Goal: Task Accomplishment & Management: Complete application form

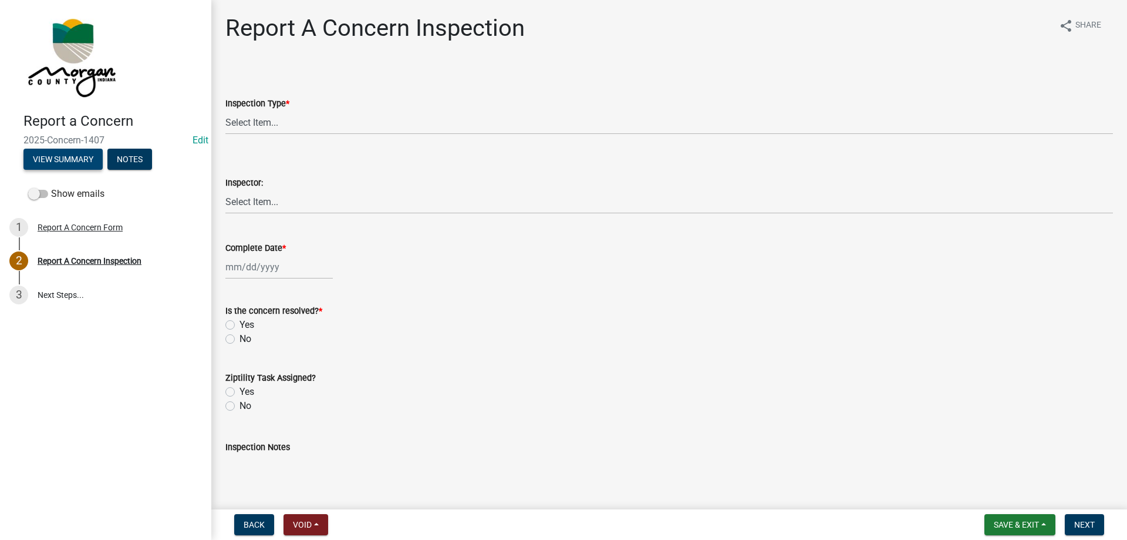
click at [52, 157] on button "View Summary" at bounding box center [62, 159] width 79 height 21
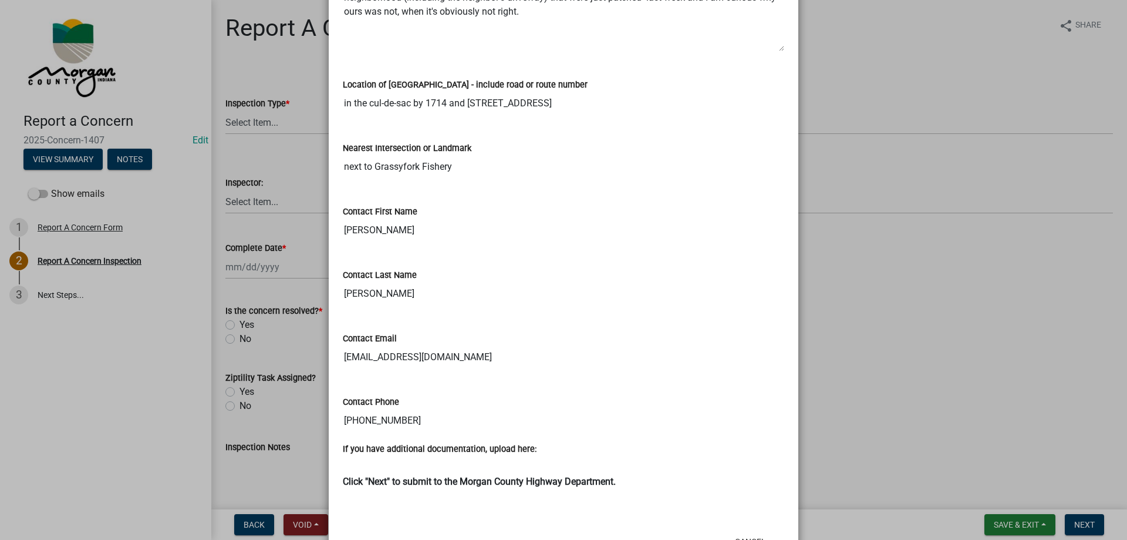
scroll to position [352, 0]
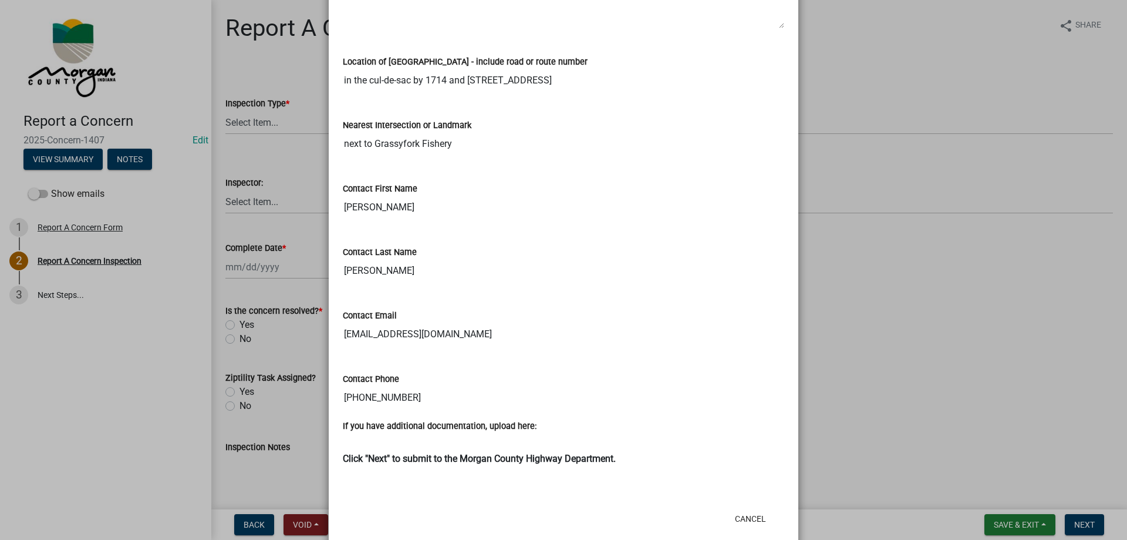
click at [374, 210] on input "[PERSON_NAME]" at bounding box center [564, 207] width 442 height 23
click at [361, 266] on input "[PERSON_NAME]" at bounding box center [564, 270] width 442 height 23
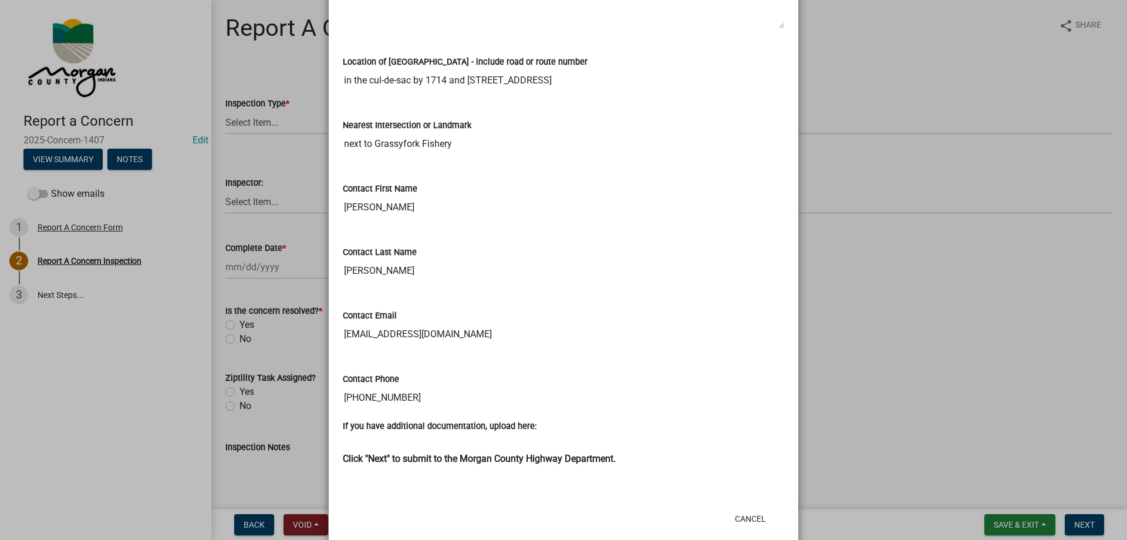
click at [361, 266] on input "[PERSON_NAME]" at bounding box center [564, 270] width 442 height 23
click at [385, 336] on input "[EMAIL_ADDRESS][DOMAIN_NAME]" at bounding box center [564, 333] width 442 height 23
click at [382, 403] on input "[PHONE_NUMBER]" at bounding box center [564, 397] width 442 height 23
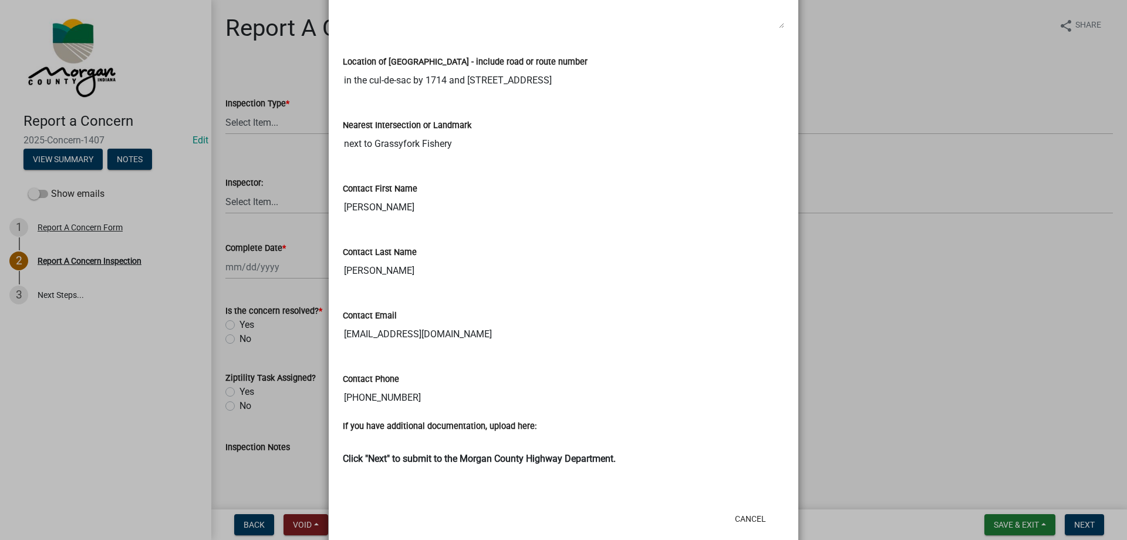
click at [382, 401] on input "[PHONE_NUMBER]" at bounding box center [564, 397] width 442 height 23
click at [385, 398] on input "[PHONE_NUMBER]" at bounding box center [564, 397] width 442 height 23
click at [382, 84] on input "in the cul-de-sac by 1714 and [STREET_ADDRESS]" at bounding box center [564, 80] width 442 height 23
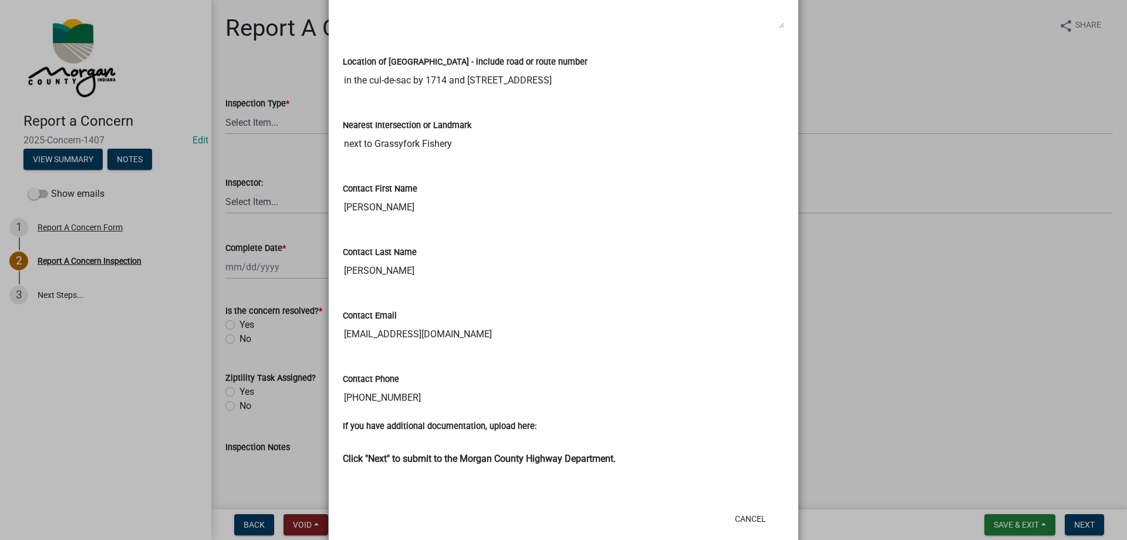
click at [382, 84] on input "in the cul-de-sac by 1714 and [STREET_ADDRESS]" at bounding box center [564, 80] width 442 height 23
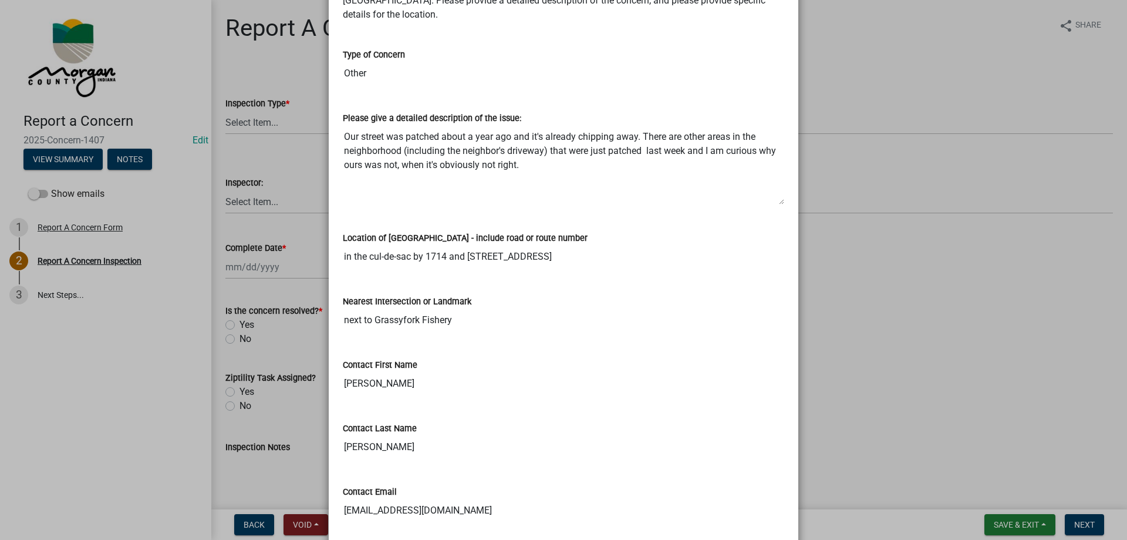
click at [403, 137] on textarea "Our street was patched about a year ago and it's already chipping away. There a…" at bounding box center [564, 165] width 442 height 80
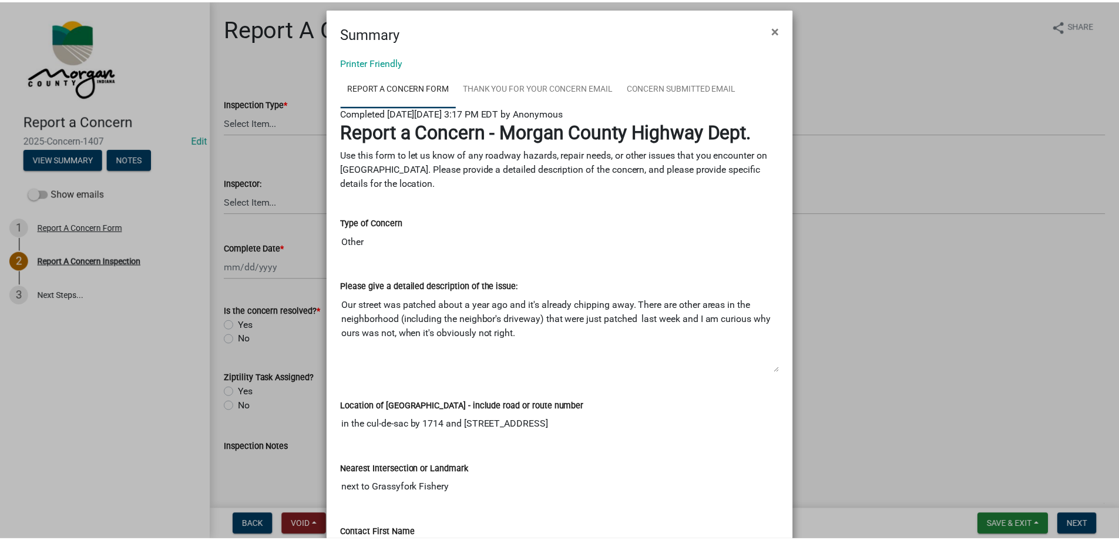
scroll to position [0, 0]
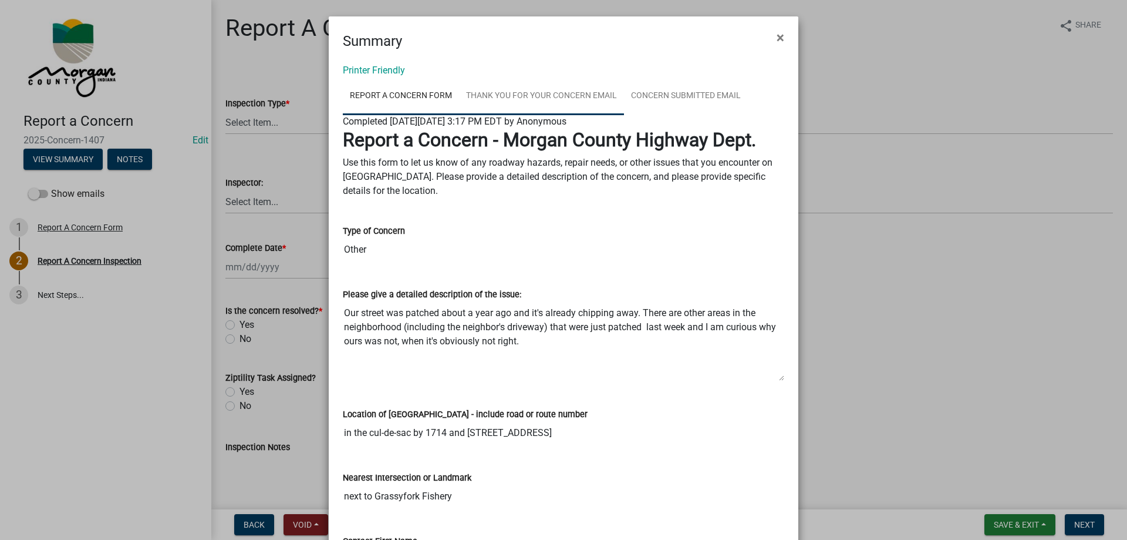
click at [555, 97] on link "Thank You for Your Concern Email" at bounding box center [541, 97] width 165 height 38
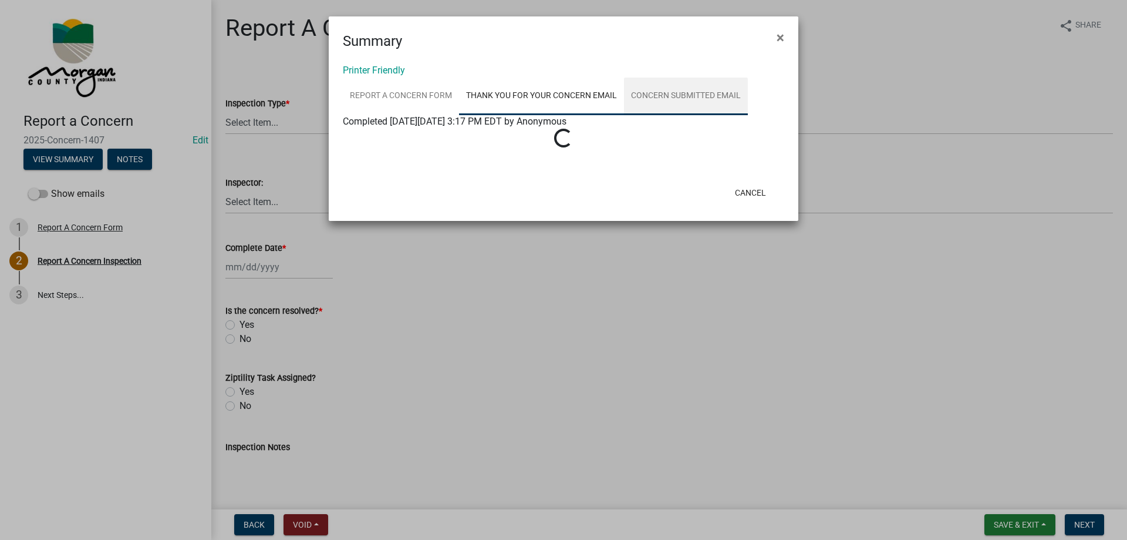
click at [665, 98] on link "Concern Submitted Email" at bounding box center [686, 97] width 124 height 38
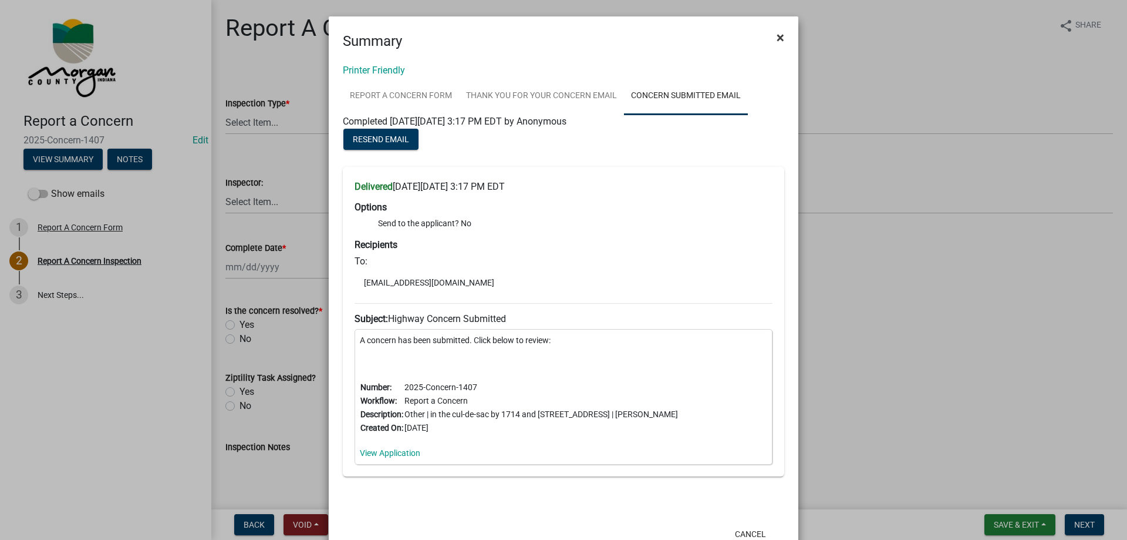
click at [777, 35] on span "×" at bounding box center [781, 37] width 8 height 16
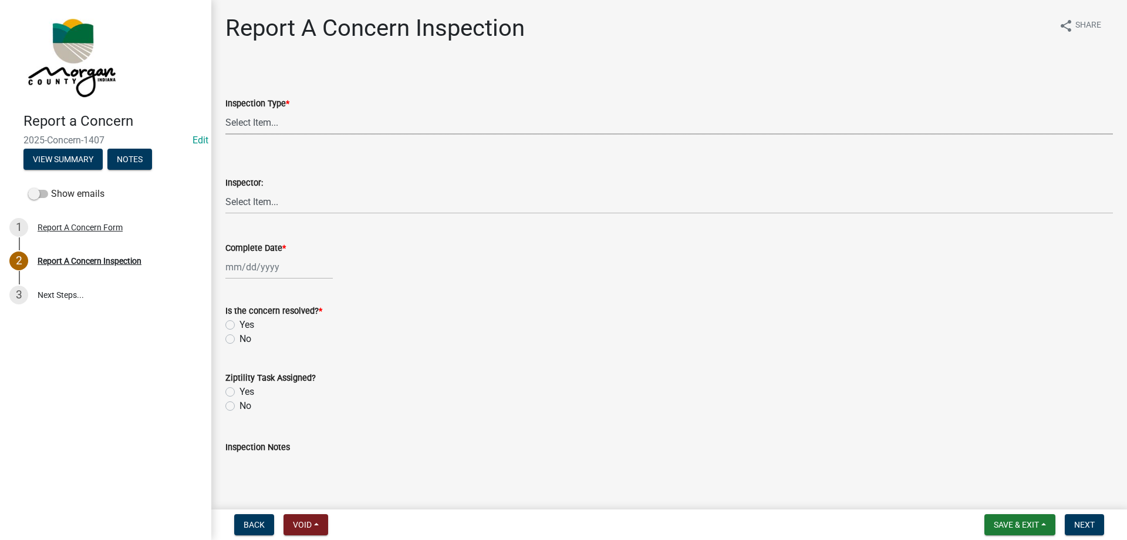
click at [303, 116] on select "Select Item... Pot Hole Patching Ditch Tree Sign Mowing Culvert Other" at bounding box center [669, 122] width 888 height 24
click at [225, 110] on select "Select Item... Pot Hole Patching Ditch Tree Sign Mowing Culvert Other" at bounding box center [669, 122] width 888 height 24
select select "4e8cd194-75cf-41f7-bca6-0f810dd08e04"
click at [278, 191] on select "Select Item... [PERSON_NAME] [PERSON_NAME] [PERSON_NAME] [PERSON_NAME] [PERSON_…" at bounding box center [669, 202] width 888 height 24
click at [225, 190] on select "Select Item... [PERSON_NAME] [PERSON_NAME] [PERSON_NAME] [PERSON_NAME] [PERSON_…" at bounding box center [669, 202] width 888 height 24
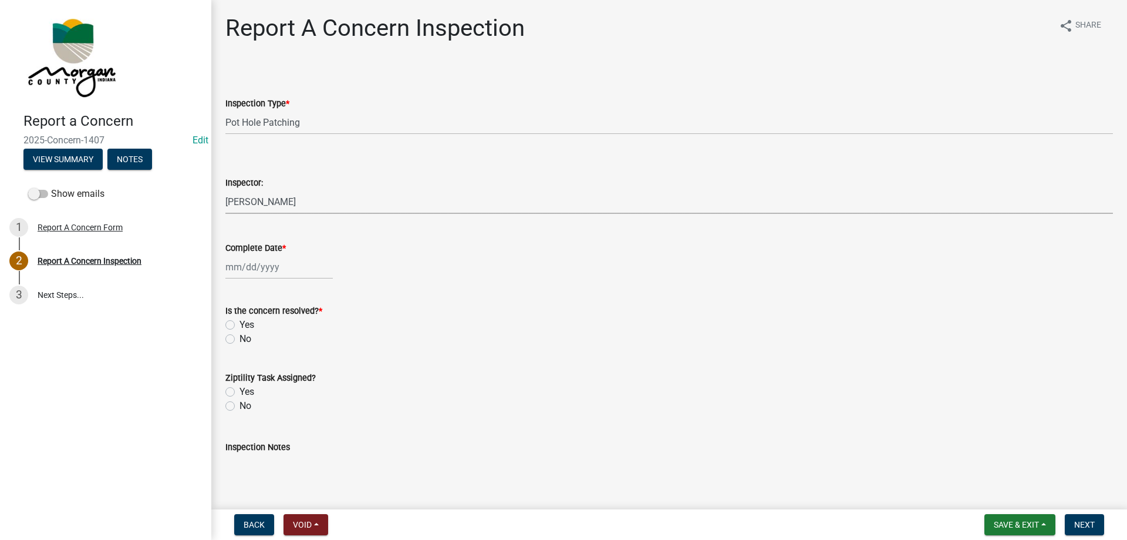
select select "8bda91b2-ac7b-41e2-ae5b-cef6dd645a83"
click at [272, 267] on div at bounding box center [278, 267] width 107 height 24
select select "10"
select select "2025"
click at [291, 346] on div "9" at bounding box center [293, 348] width 19 height 19
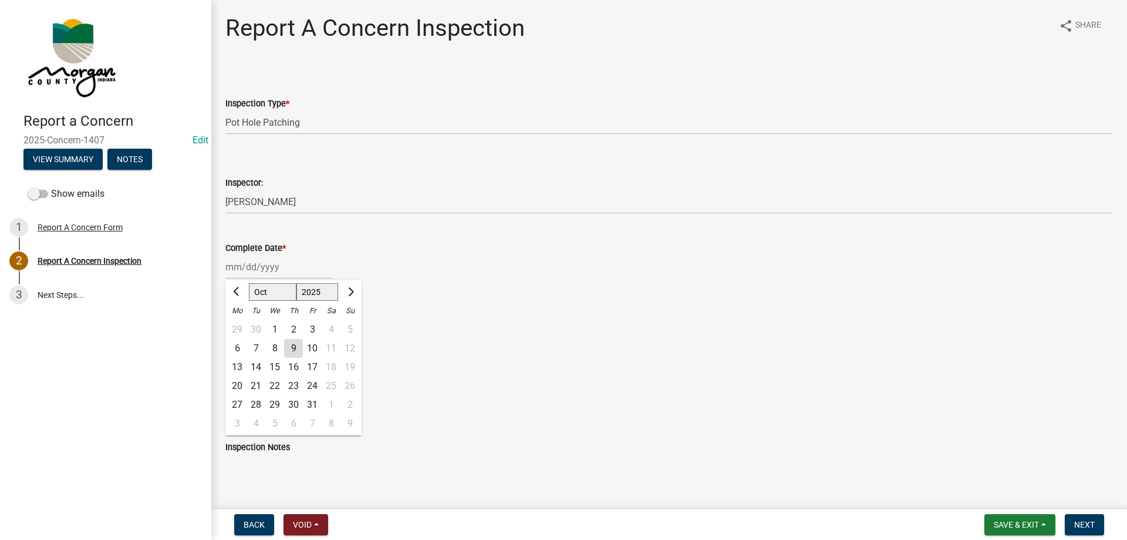
type input "[DATE]"
click at [240, 322] on label "Yes" at bounding box center [247, 325] width 15 height 14
click at [240, 322] on input "Yes" at bounding box center [244, 322] width 8 height 8
radio input "true"
click at [240, 392] on label "Yes" at bounding box center [247, 392] width 15 height 14
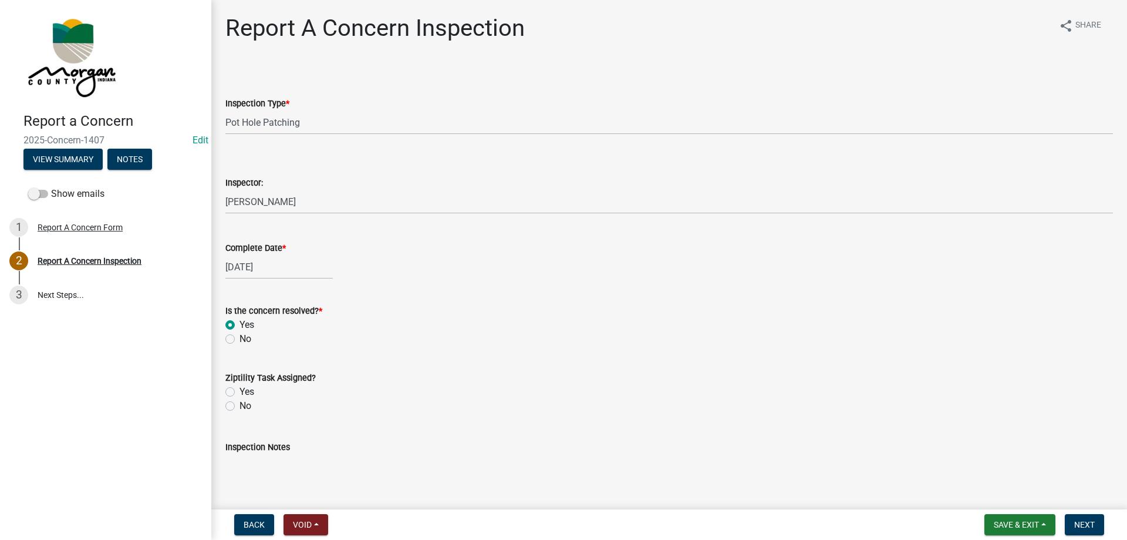
click at [240, 392] on input "Yes" at bounding box center [244, 389] width 8 height 8
radio input "true"
click at [271, 473] on textarea "Inspection Notes" at bounding box center [669, 481] width 888 height 55
type textarea "sent to d1"
click at [1096, 526] on button "Next" at bounding box center [1084, 524] width 39 height 21
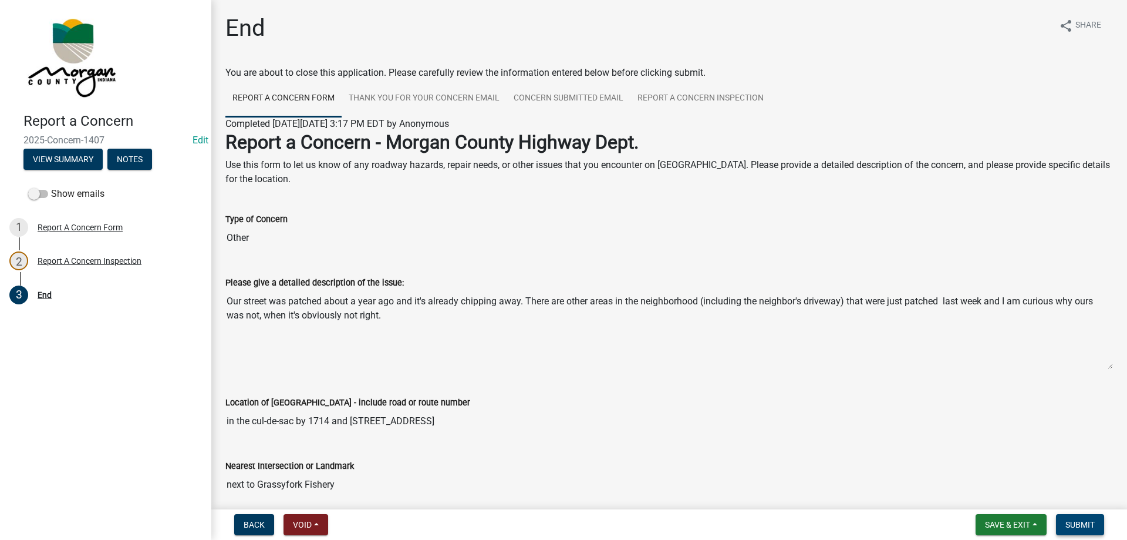
click at [1085, 518] on button "Submit" at bounding box center [1080, 524] width 48 height 21
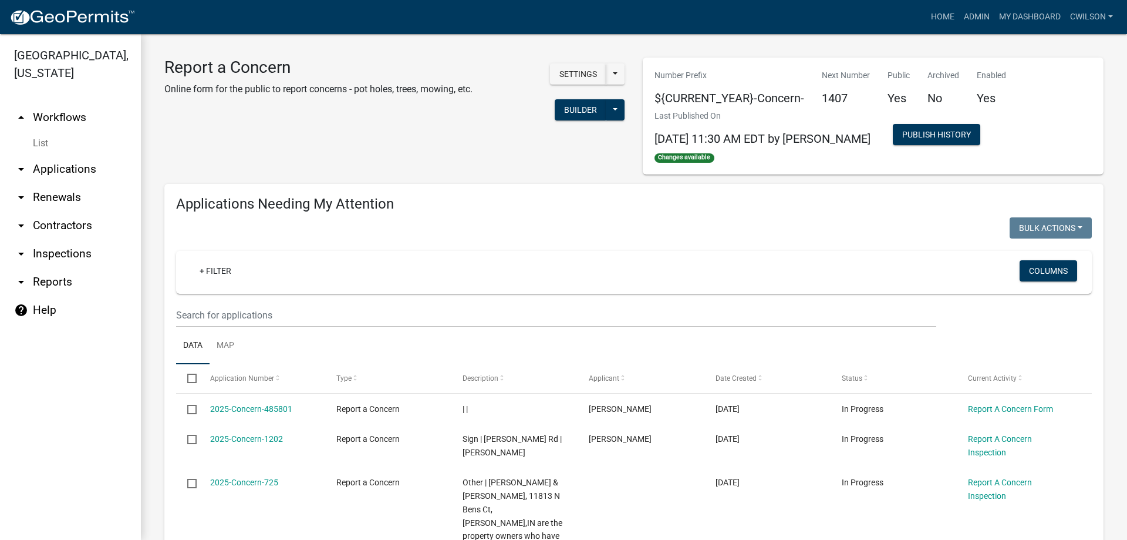
select select "2: 50"
click at [944, 15] on link "Home" at bounding box center [943, 17] width 33 height 22
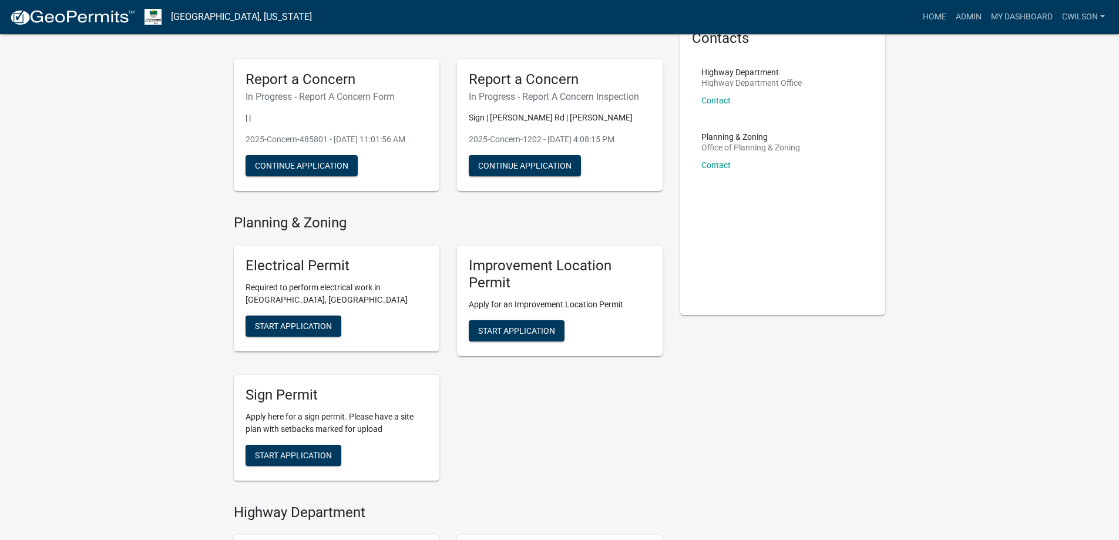
scroll to position [464, 0]
